Goal: Task Accomplishment & Management: Use online tool/utility

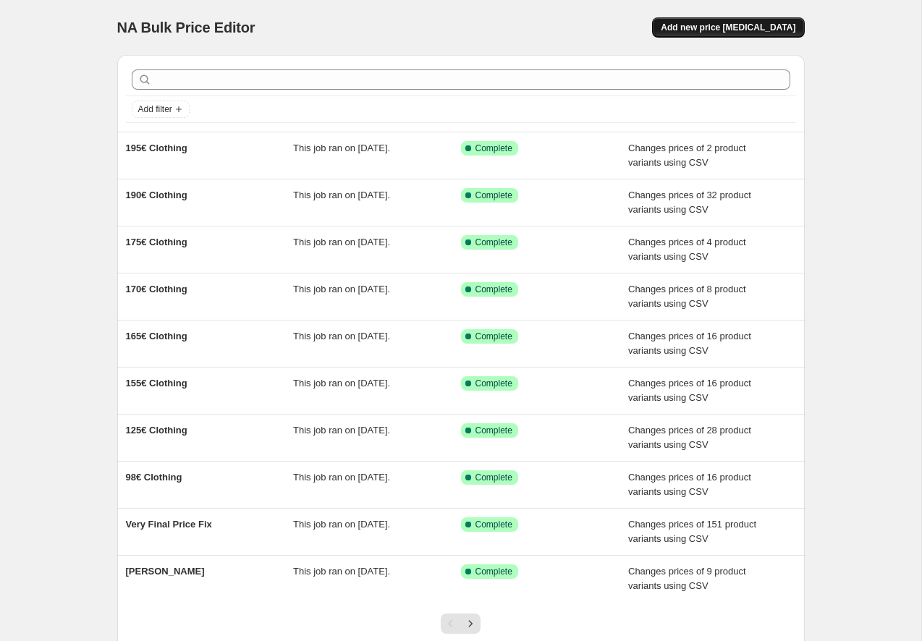
click at [738, 35] on button "Add new price [MEDICAL_DATA]" at bounding box center [728, 27] width 152 height 20
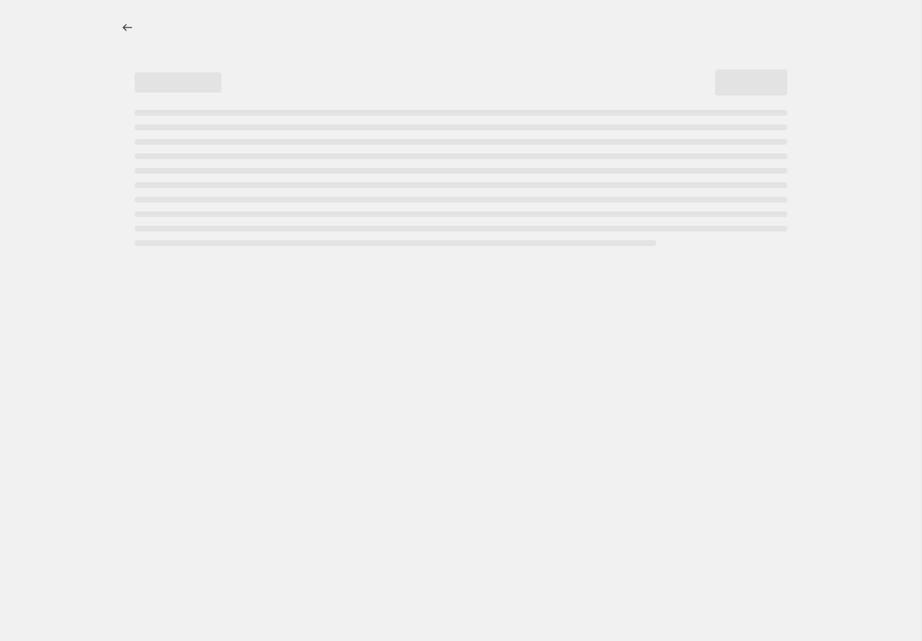
select select "percentage"
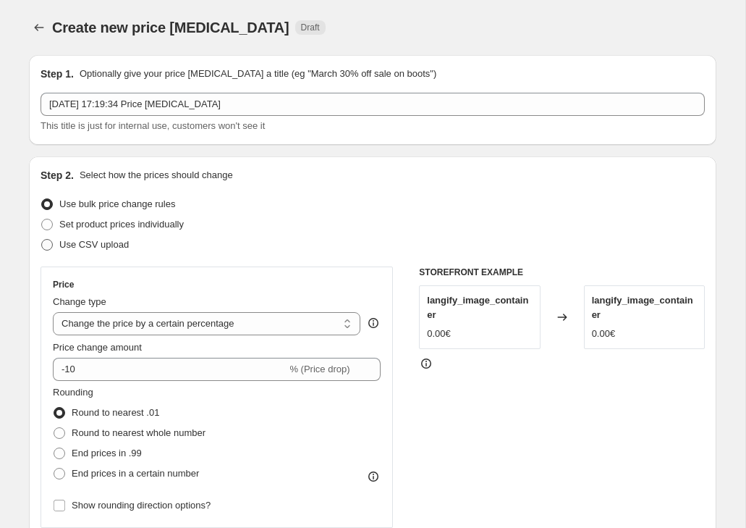
click at [99, 251] on span "Use CSV upload" at bounding box center [94, 244] width 70 height 14
click at [42, 240] on input "Use CSV upload" at bounding box center [41, 239] width 1 height 1
radio input "true"
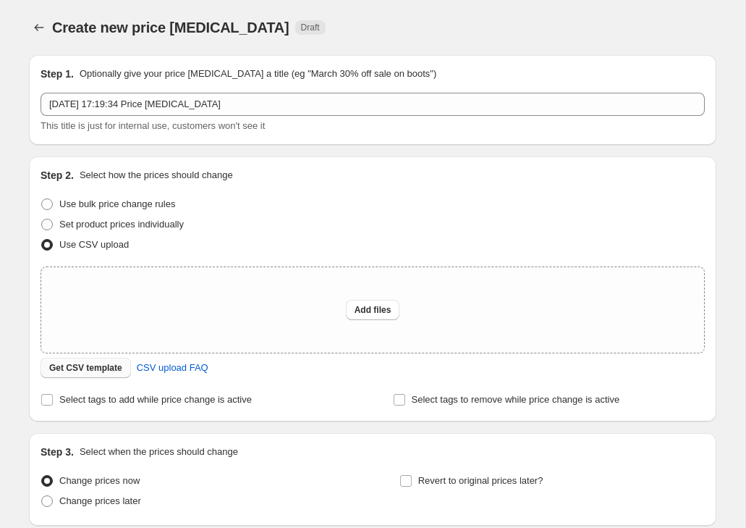
click at [106, 364] on span "Get CSV template" at bounding box center [85, 368] width 73 height 12
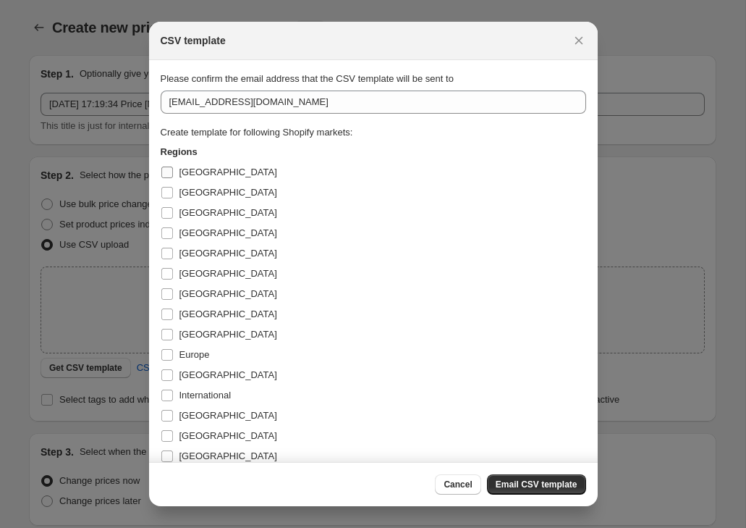
click at [176, 170] on label "[GEOGRAPHIC_DATA]" at bounding box center [219, 172] width 117 height 20
click at [173, 170] on input "[GEOGRAPHIC_DATA]" at bounding box center [167, 173] width 12 height 12
checkbox input "true"
click at [172, 188] on input "[GEOGRAPHIC_DATA]" at bounding box center [167, 193] width 12 height 12
checkbox input "true"
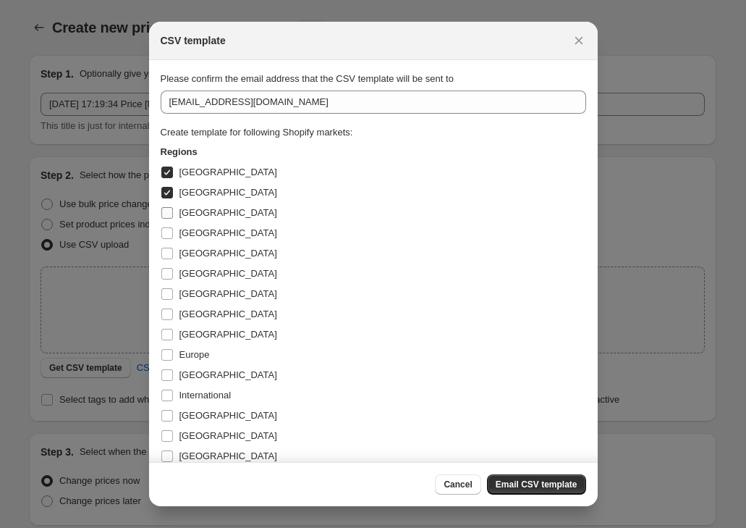
click at [171, 208] on input "[GEOGRAPHIC_DATA]" at bounding box center [167, 213] width 12 height 12
click at [171, 218] on input "[GEOGRAPHIC_DATA]" at bounding box center [167, 213] width 12 height 12
checkbox input "false"
click at [171, 223] on label "[GEOGRAPHIC_DATA]" at bounding box center [219, 233] width 117 height 20
click at [171, 227] on input "[GEOGRAPHIC_DATA]" at bounding box center [167, 233] width 12 height 12
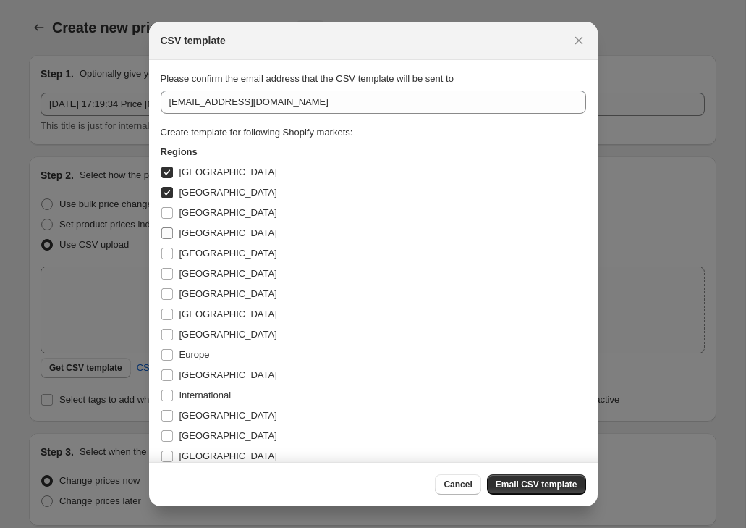
checkbox input "true"
click at [167, 213] on input "[GEOGRAPHIC_DATA]" at bounding box center [167, 213] width 12 height 12
checkbox input "true"
click at [167, 248] on input "[GEOGRAPHIC_DATA]" at bounding box center [167, 254] width 12 height 12
checkbox input "true"
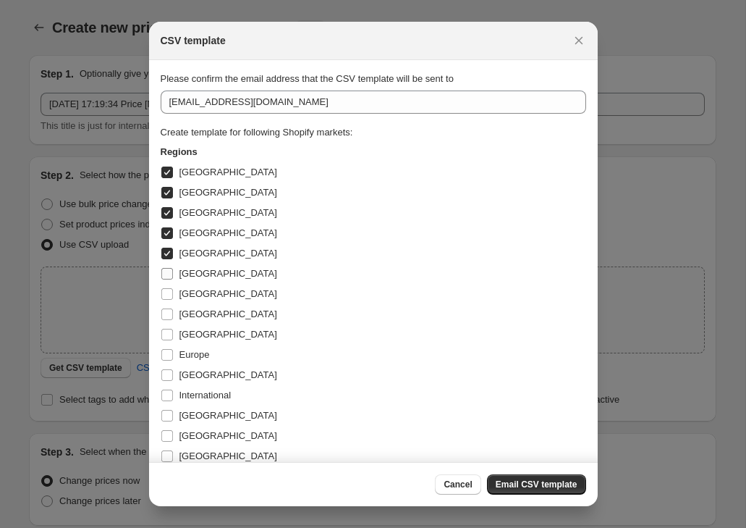
click at [169, 276] on input "[GEOGRAPHIC_DATA]" at bounding box center [167, 274] width 12 height 12
checkbox input "true"
click at [168, 287] on span ":r2b:" at bounding box center [167, 293] width 13 height 13
click at [168, 288] on input "[GEOGRAPHIC_DATA]" at bounding box center [167, 294] width 12 height 12
checkbox input "true"
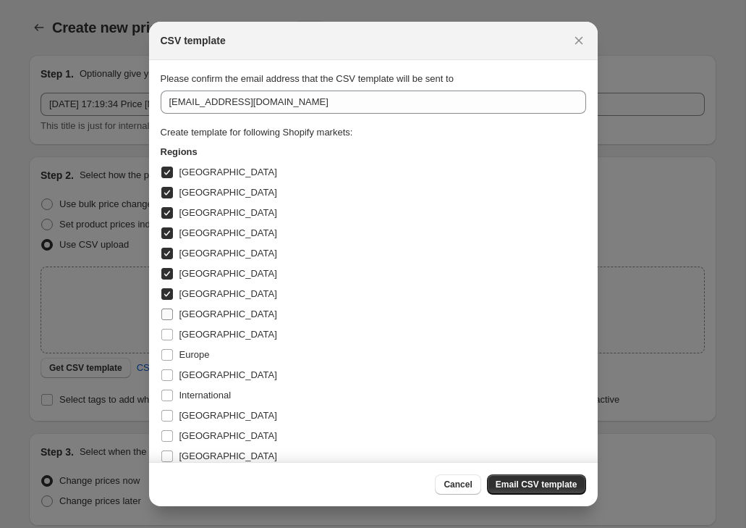
click at [169, 316] on input "[GEOGRAPHIC_DATA]" at bounding box center [167, 314] width 12 height 12
checkbox input "true"
click at [169, 342] on label "[GEOGRAPHIC_DATA]" at bounding box center [219, 334] width 117 height 20
click at [169, 340] on input "[GEOGRAPHIC_DATA]" at bounding box center [167, 335] width 12 height 12
checkbox input "true"
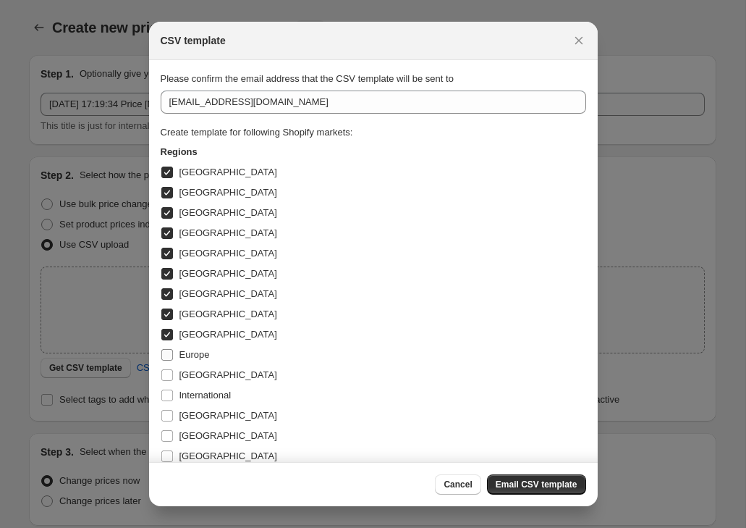
click at [168, 354] on input "Europe" at bounding box center [167, 355] width 12 height 12
checkbox input "true"
click at [168, 380] on input "[GEOGRAPHIC_DATA]" at bounding box center [167, 375] width 12 height 12
checkbox input "true"
click at [168, 397] on input "International" at bounding box center [167, 396] width 12 height 12
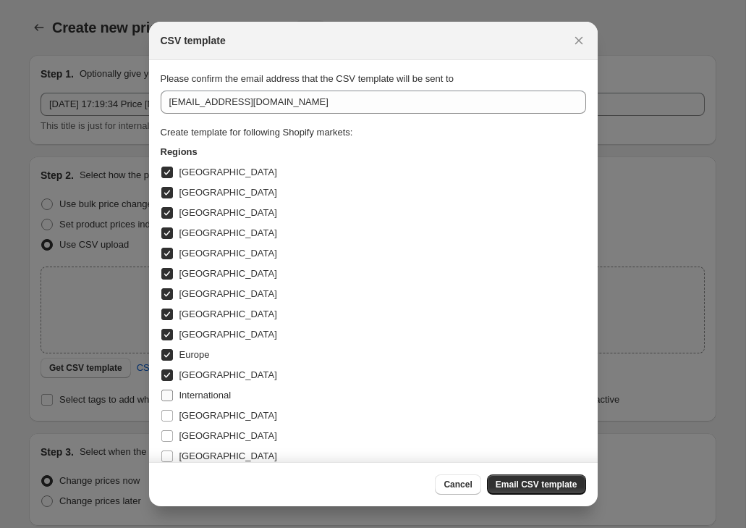
checkbox input "true"
click at [168, 409] on span ":r2b:" at bounding box center [167, 415] width 13 height 13
click at [168, 410] on input "[GEOGRAPHIC_DATA]" at bounding box center [167, 416] width 12 height 12
checkbox input "true"
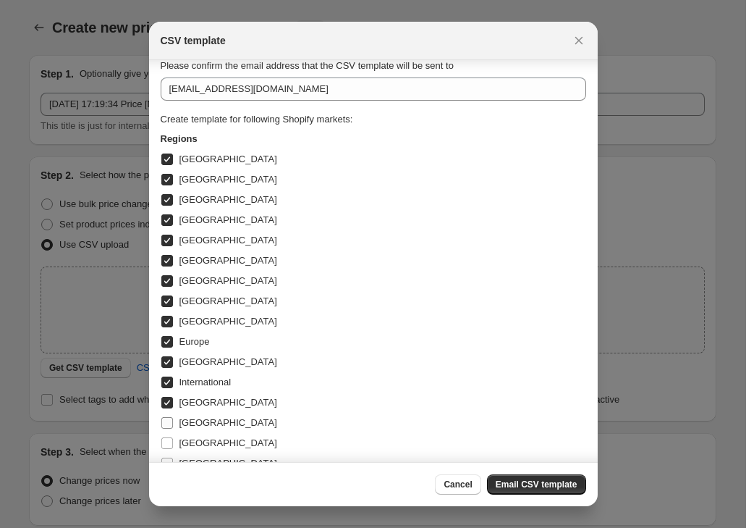
click at [169, 430] on label "[GEOGRAPHIC_DATA]" at bounding box center [219, 423] width 117 height 20
click at [169, 429] on input "[GEOGRAPHIC_DATA]" at bounding box center [167, 423] width 12 height 12
checkbox input "true"
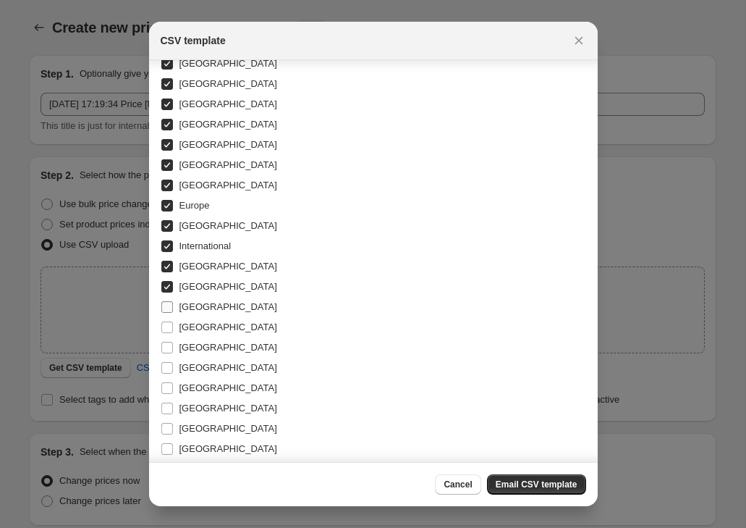
click at [169, 309] on input "[GEOGRAPHIC_DATA]" at bounding box center [167, 307] width 12 height 12
checkbox input "true"
click at [169, 329] on input "[GEOGRAPHIC_DATA]" at bounding box center [167, 327] width 12 height 12
checkbox input "true"
click at [169, 348] on input "[GEOGRAPHIC_DATA]" at bounding box center [167, 348] width 12 height 12
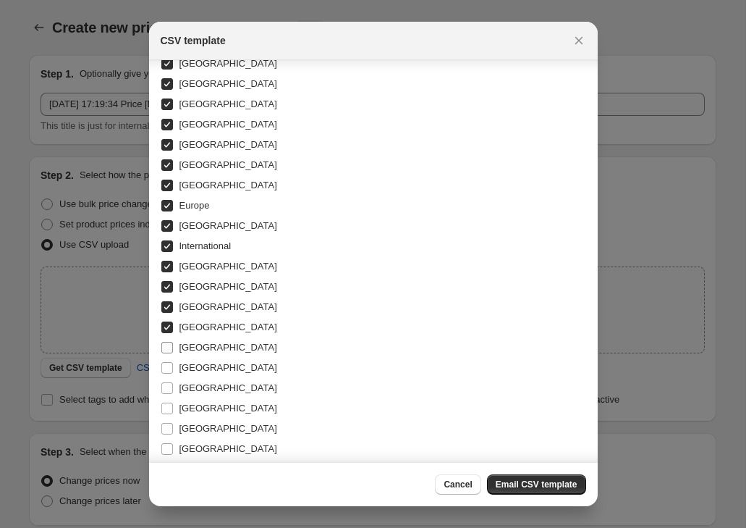
checkbox input "true"
click at [169, 368] on input "[GEOGRAPHIC_DATA]" at bounding box center [167, 368] width 12 height 12
checkbox input "true"
click at [169, 379] on label "[GEOGRAPHIC_DATA]" at bounding box center [219, 388] width 117 height 20
click at [169, 382] on input "[GEOGRAPHIC_DATA]" at bounding box center [167, 388] width 12 height 12
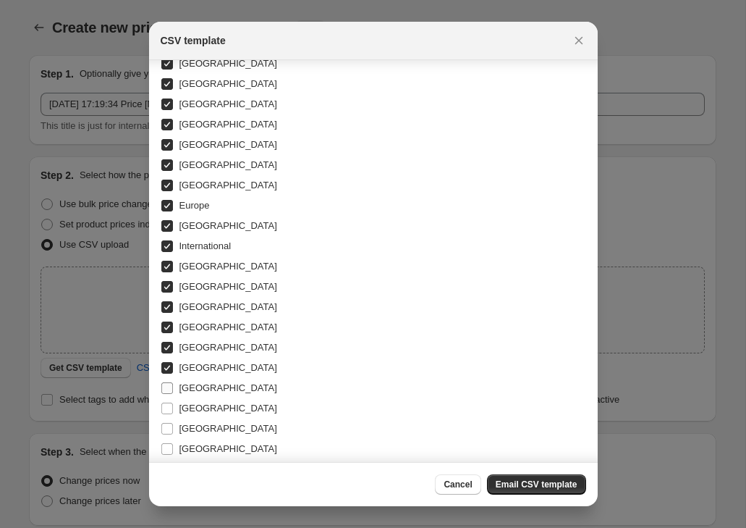
checkbox input "true"
click at [167, 412] on input "[GEOGRAPHIC_DATA]" at bounding box center [167, 409] width 12 height 12
checkbox input "true"
click at [167, 433] on input "[GEOGRAPHIC_DATA]" at bounding box center [167, 429] width 12 height 12
checkbox input "true"
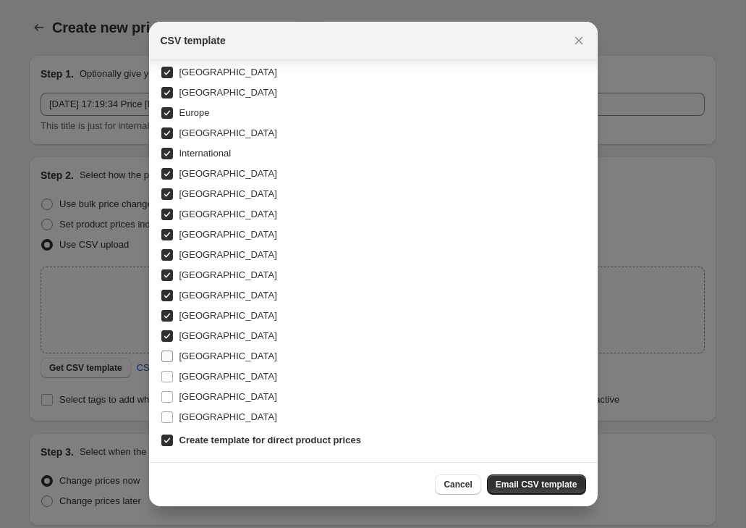
scroll to position [242, 0]
click at [167, 360] on input "[GEOGRAPHIC_DATA]" at bounding box center [167, 356] width 12 height 12
checkbox input "true"
click at [167, 375] on input "[GEOGRAPHIC_DATA]" at bounding box center [167, 377] width 12 height 12
checkbox input "true"
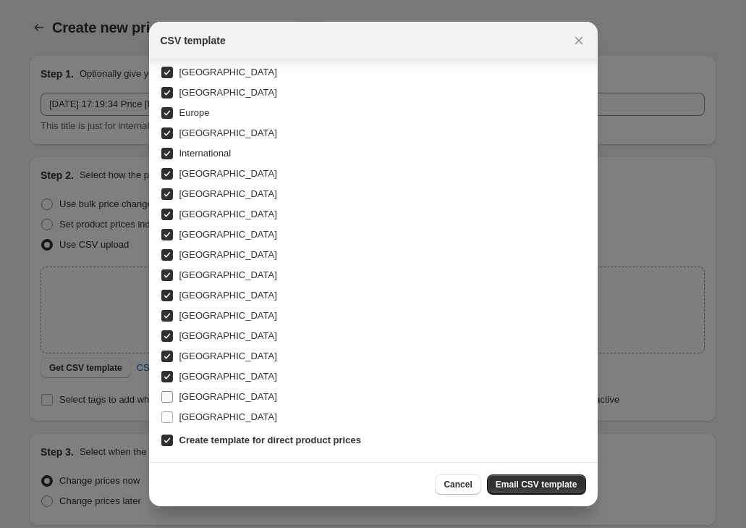
click at [167, 394] on input "[GEOGRAPHIC_DATA]" at bounding box center [167, 397] width 12 height 12
checkbox input "true"
click at [167, 409] on label "[GEOGRAPHIC_DATA]" at bounding box center [219, 417] width 117 height 20
click at [167, 411] on input "[GEOGRAPHIC_DATA]" at bounding box center [167, 417] width 12 height 12
checkbox input "true"
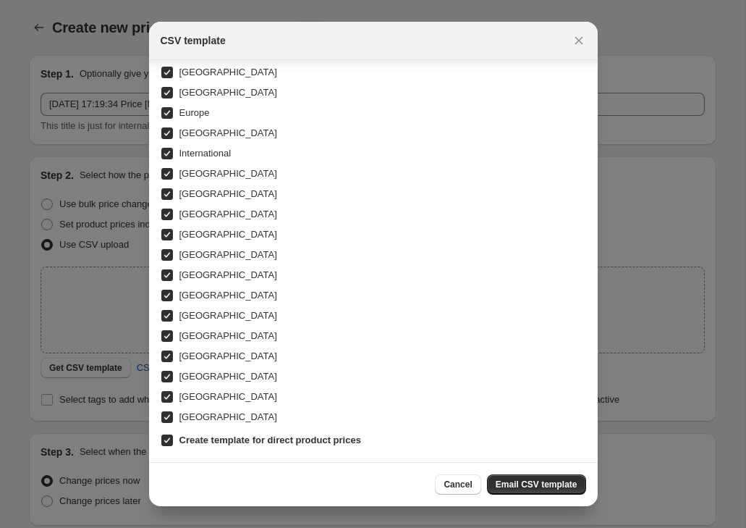
click at [568, 484] on span "Email CSV template" at bounding box center [537, 485] width 82 height 12
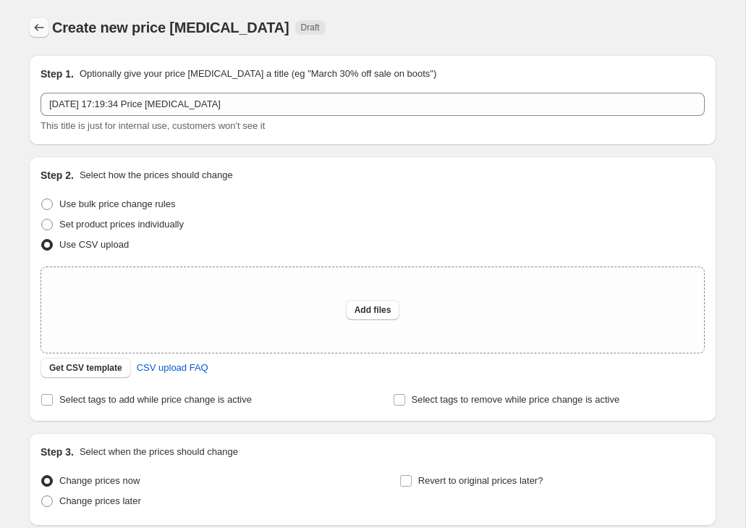
click at [45, 35] on button "Price change jobs" at bounding box center [39, 27] width 20 height 20
